Goal: Use online tool/utility

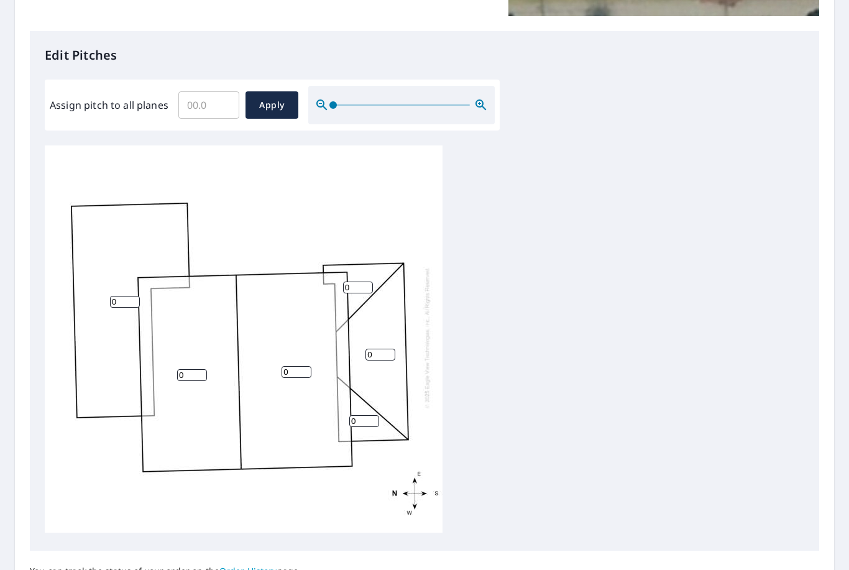
scroll to position [2, 0]
click at [190, 370] on input "0" at bounding box center [192, 376] width 30 height 12
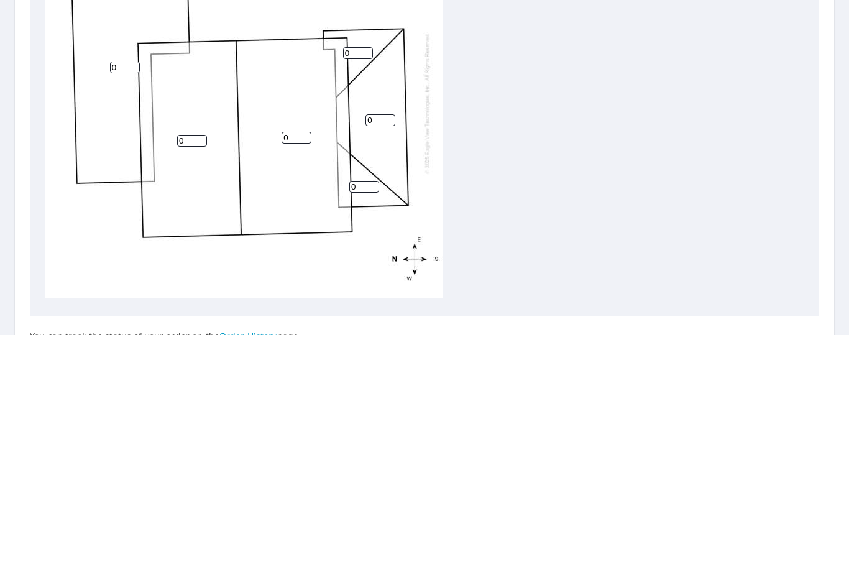
scroll to position [40, 0]
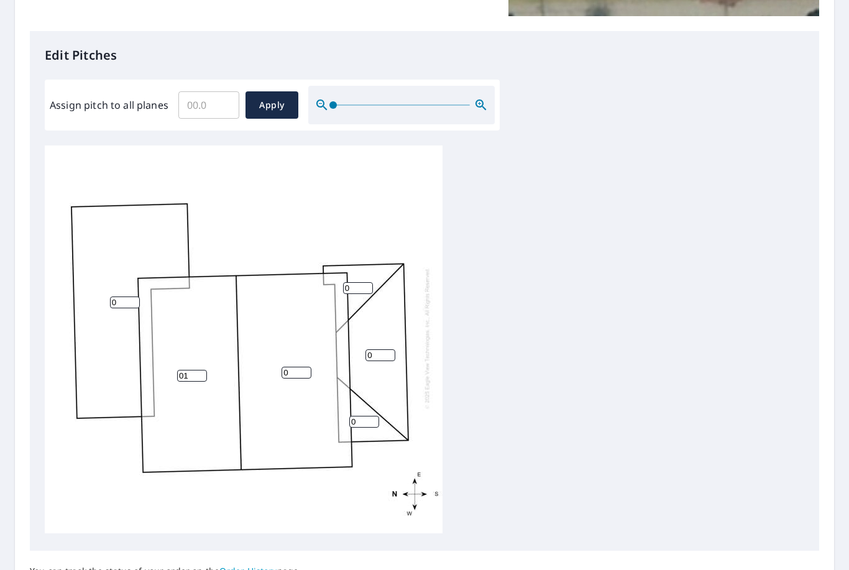
type input "0"
type input "10"
click at [293, 367] on input "0" at bounding box center [297, 373] width 30 height 12
type input "10"
click at [351, 282] on input "0" at bounding box center [358, 288] width 30 height 12
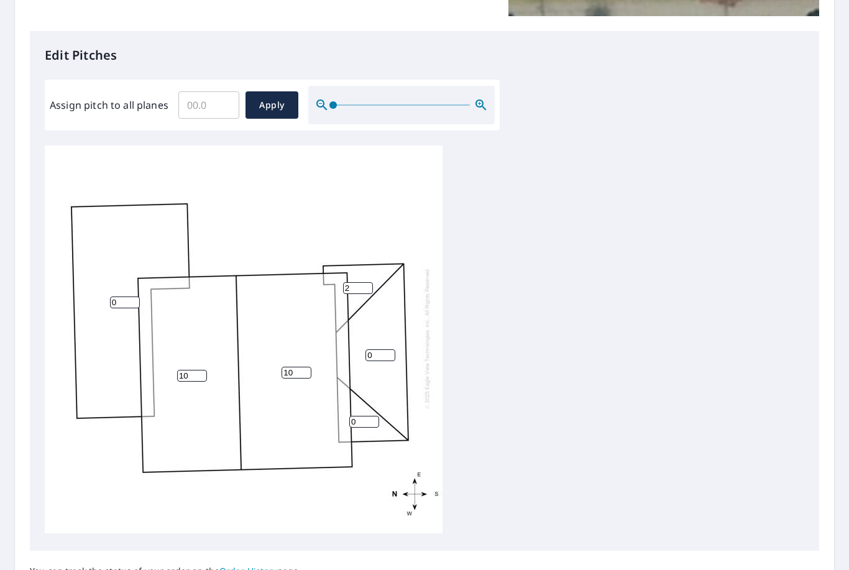
type input "2"
click at [390, 349] on input "0" at bounding box center [380, 355] width 30 height 12
type input "2"
click at [366, 416] on input "0" at bounding box center [364, 422] width 30 height 12
type input "2"
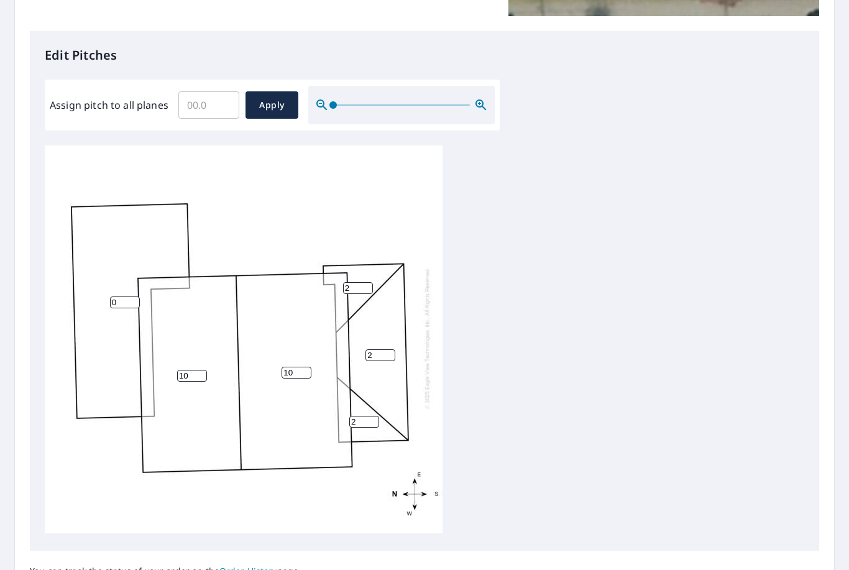
click at [120, 296] on input "0" at bounding box center [125, 302] width 30 height 12
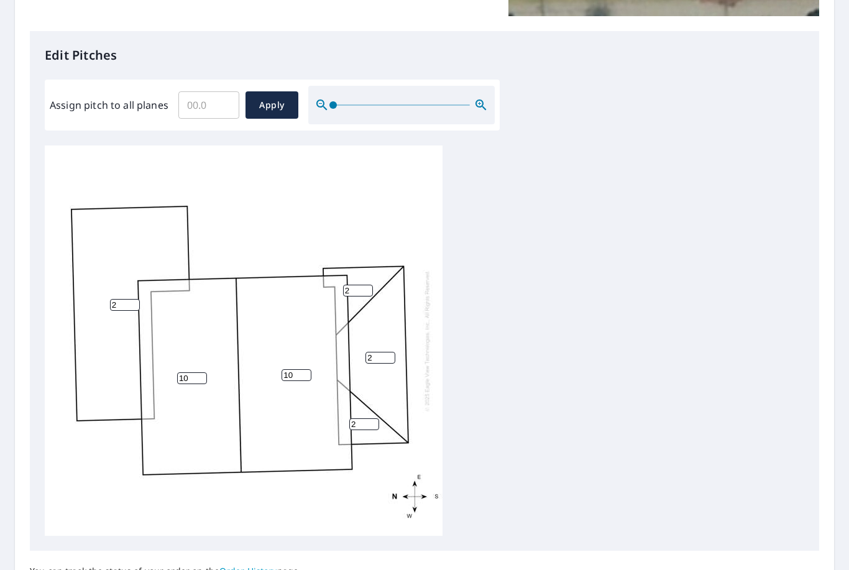
scroll to position [0, 0]
type input "2"
click at [272, 91] on button "Apply" at bounding box center [272, 104] width 53 height 27
click at [298, 369] on input "number" at bounding box center [297, 375] width 30 height 12
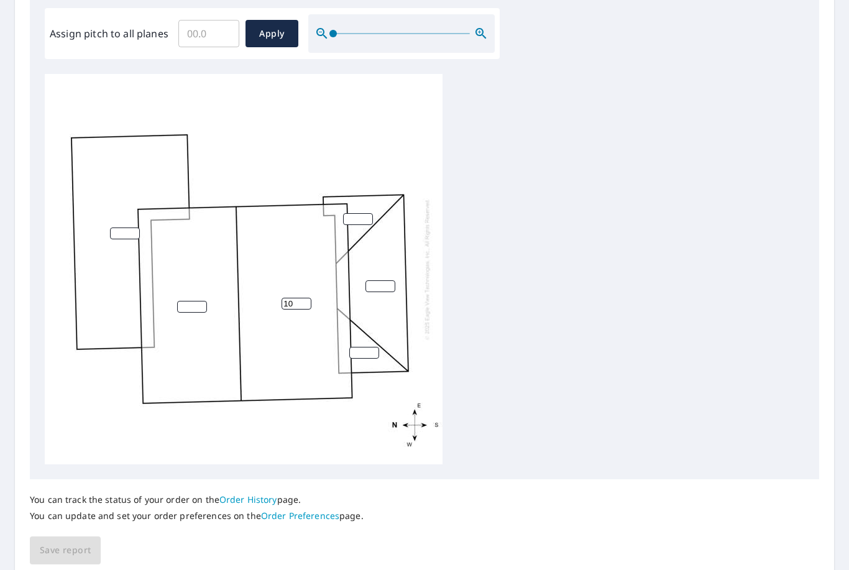
scroll to position [374, 0]
type input "10"
click at [197, 301] on input "number" at bounding box center [192, 307] width 30 height 12
type input "10"
click at [364, 214] on input "number" at bounding box center [358, 220] width 30 height 12
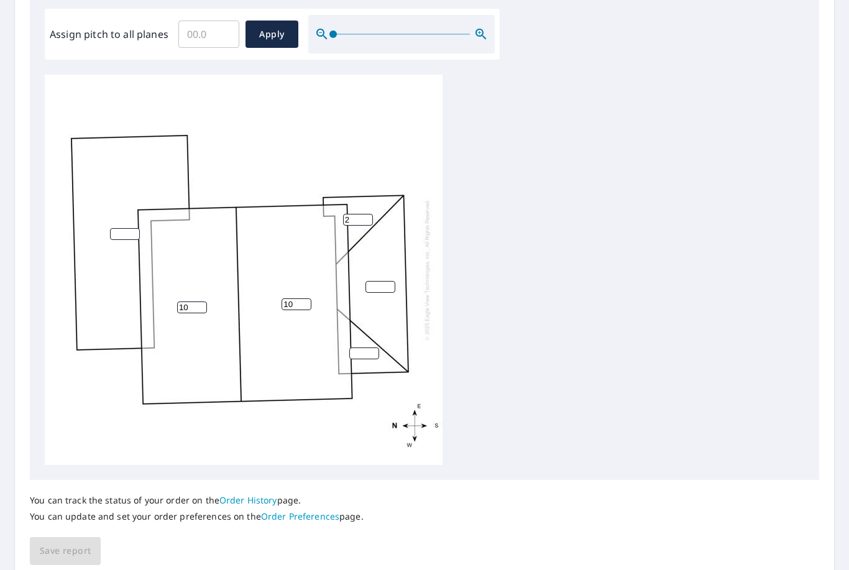
type input "2"
click at [389, 281] on input "number" at bounding box center [380, 287] width 30 height 12
type input "2"
click at [367, 347] on input "number" at bounding box center [364, 353] width 30 height 12
type input "0"
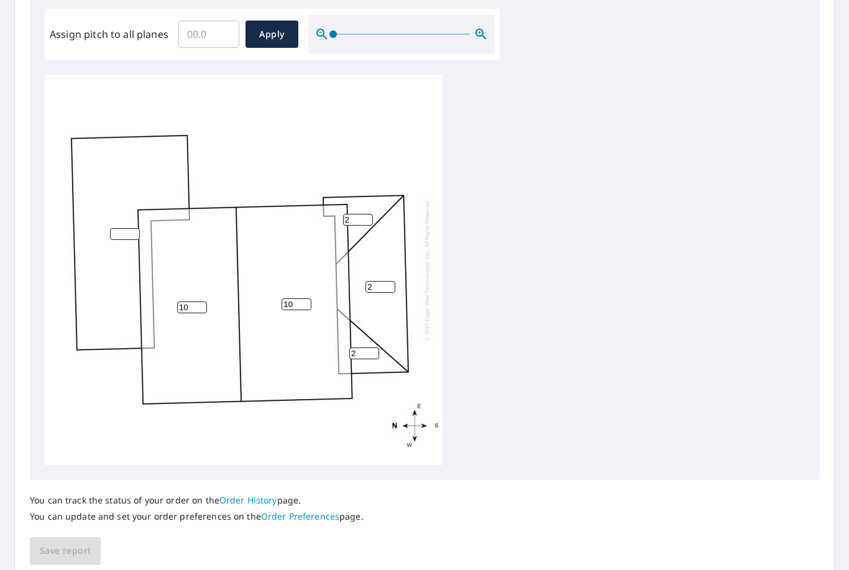
type input "2"
click at [138, 228] on input "number" at bounding box center [125, 234] width 30 height 12
type input "2"
click at [78, 543] on span "Save report" at bounding box center [65, 551] width 51 height 16
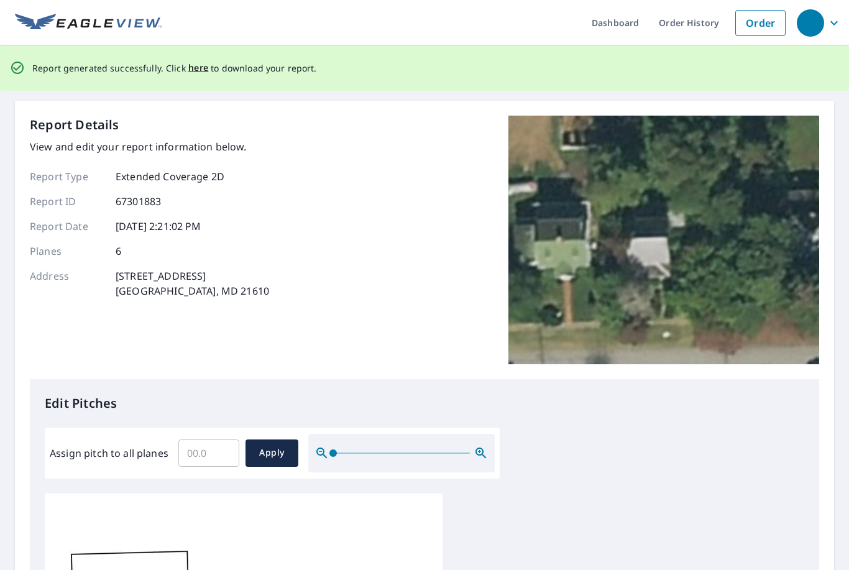
scroll to position [3, 0]
click at [190, 60] on span "here" at bounding box center [198, 68] width 21 height 16
